Goal: Task Accomplishment & Management: Use online tool/utility

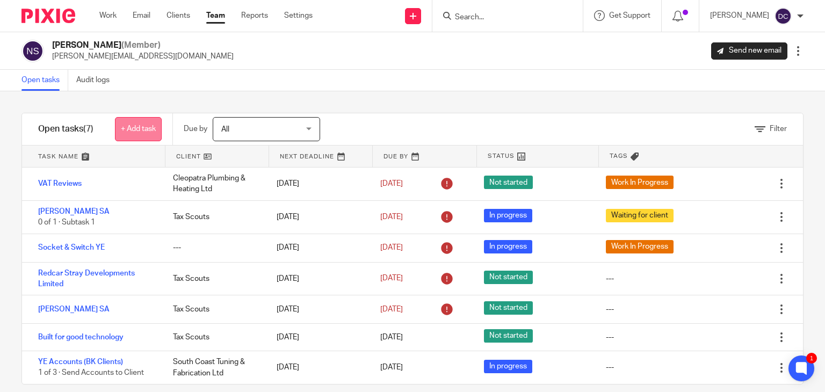
click at [145, 132] on link "+ Add task" at bounding box center [138, 129] width 47 height 24
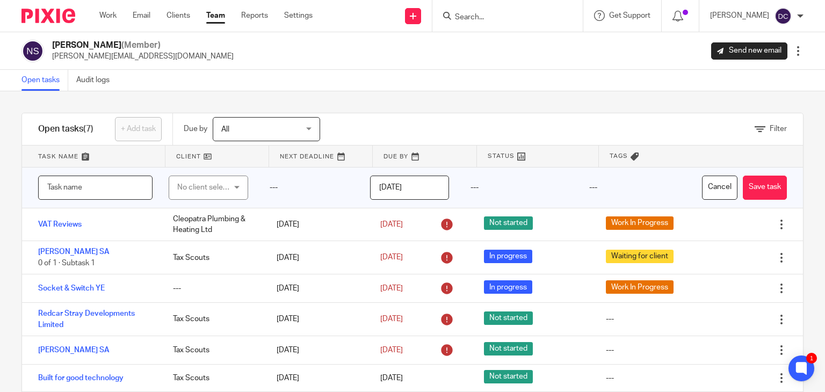
click at [106, 192] on input "text" at bounding box center [95, 188] width 114 height 24
type input "[PERSON_NAME]"
click at [188, 181] on div "No client selected" at bounding box center [205, 187] width 56 height 23
type input "Tax Scouts"
click at [408, 190] on input "[DATE]" at bounding box center [409, 188] width 79 height 24
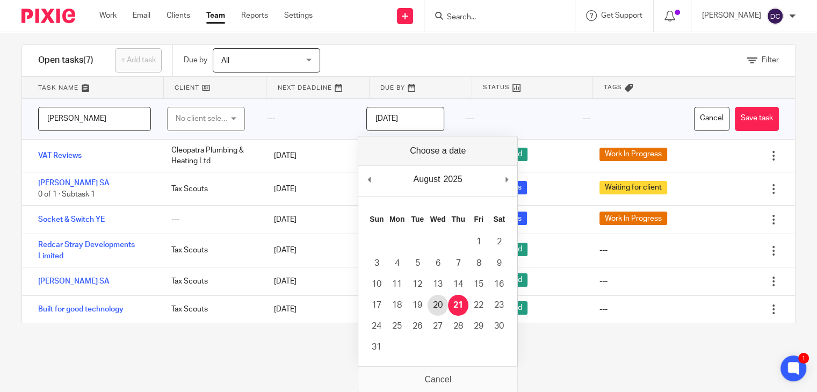
scroll to position [69, 0]
type input "[DATE]"
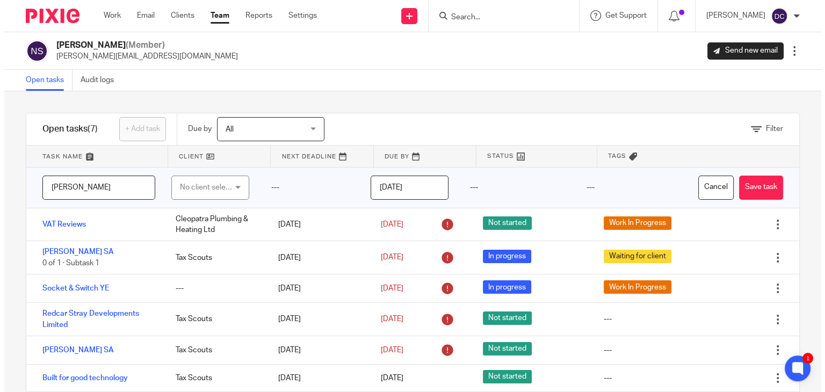
scroll to position [0, 0]
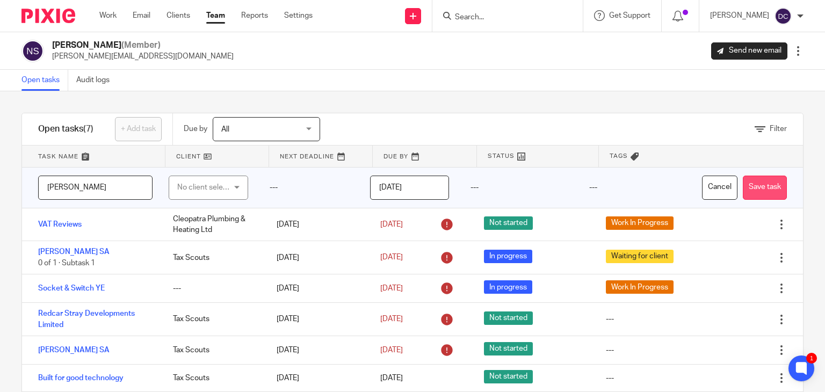
click at [750, 185] on button "Save task" at bounding box center [765, 188] width 44 height 24
